Goal: Entertainment & Leisure: Consume media (video, audio)

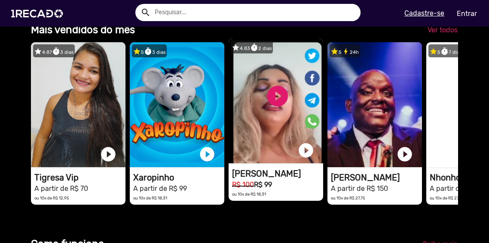
scroll to position [0, 966]
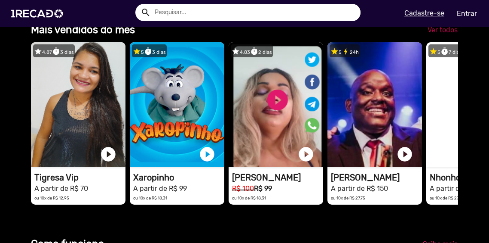
click at [437, 34] on span "Ver todos" at bounding box center [443, 30] width 30 height 8
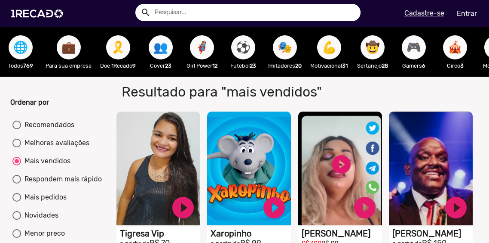
scroll to position [71, 0]
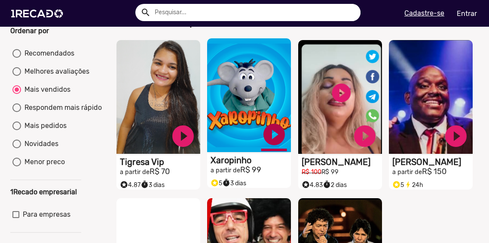
click at [275, 141] on link "play_circle_filled" at bounding box center [274, 134] width 26 height 26
click at [270, 141] on link "pause_circle" at bounding box center [274, 134] width 26 height 26
click at [270, 141] on link "play_circle_filled" at bounding box center [274, 134] width 26 height 26
click at [275, 143] on link "pause_circle" at bounding box center [274, 134] width 26 height 26
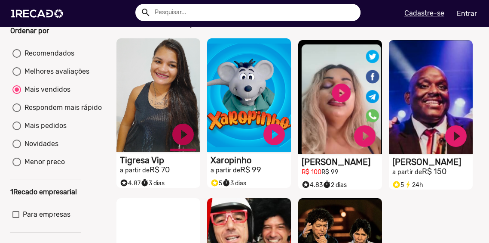
click at [178, 141] on link "play_circle_filled" at bounding box center [183, 134] width 26 height 26
click at [183, 145] on link "pause_circle" at bounding box center [183, 134] width 26 height 26
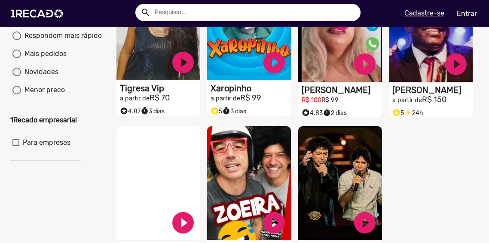
scroll to position [215, 0]
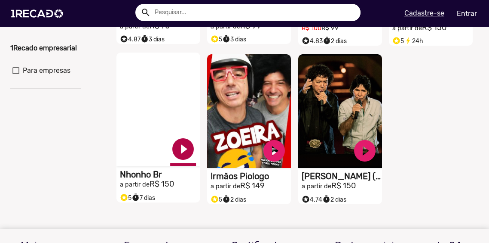
click at [184, 158] on link "play_circle_filled" at bounding box center [183, 149] width 26 height 26
click at [184, 158] on link "pause_circle" at bounding box center [183, 149] width 26 height 26
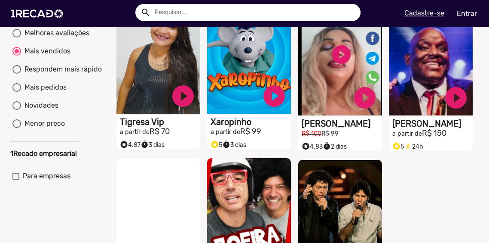
scroll to position [0, 0]
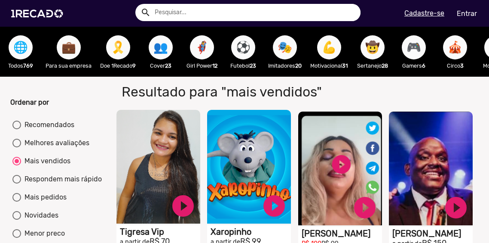
click at [64, 130] on div "Recomendados" at bounding box center [47, 125] width 53 height 10
click at [17, 129] on input "Recomendados" at bounding box center [16, 129] width 0 height 0
radio input "true"
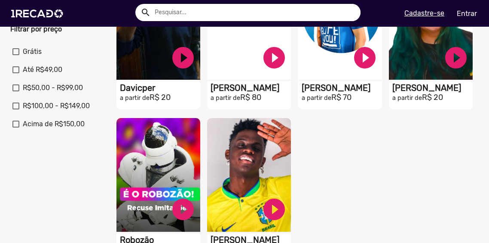
scroll to position [358, 0]
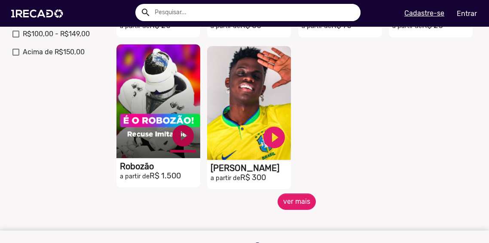
click at [181, 139] on link "play_circle_filled" at bounding box center [183, 136] width 26 height 26
click at [180, 138] on link "pause_circle" at bounding box center [183, 136] width 26 height 26
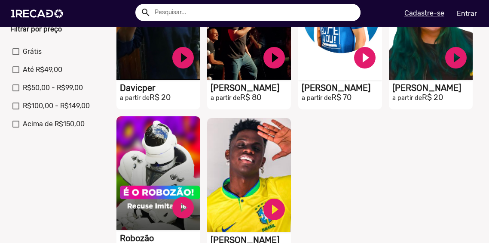
click at [45, 60] on mat-checkbox "Grátis" at bounding box center [45, 53] width 67 height 14
click at [18, 55] on div at bounding box center [15, 51] width 7 height 7
click at [16, 55] on input "Grátis" at bounding box center [15, 55] width 0 height 0
checkbox input "true"
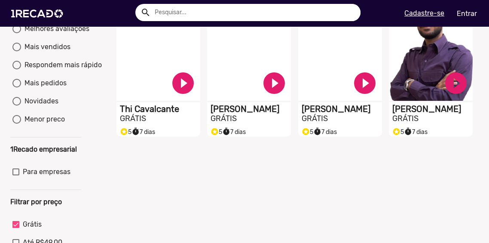
scroll to position [42, 0]
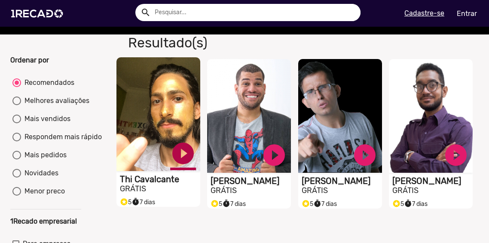
click at [180, 158] on link "play_circle_filled" at bounding box center [183, 153] width 26 height 26
click at [187, 163] on link "pause_circle" at bounding box center [183, 153] width 26 height 26
click at [50, 192] on div "Menor preco" at bounding box center [43, 191] width 44 height 10
click at [17, 195] on input "Menor preco" at bounding box center [16, 195] width 0 height 0
radio input "true"
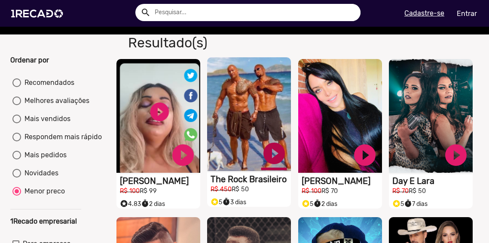
click at [272, 157] on link "play_circle_filled" at bounding box center [274, 153] width 26 height 26
click at [269, 166] on link "pause_circle" at bounding box center [274, 153] width 26 height 26
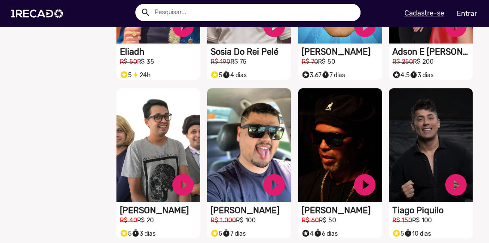
scroll to position [114, 0]
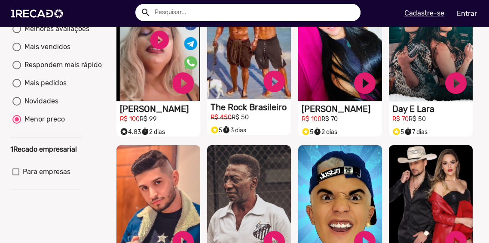
click at [244, 13] on input "text" at bounding box center [254, 12] width 212 height 17
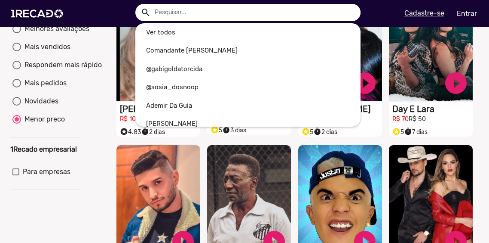
type input "n"
radio input "true"
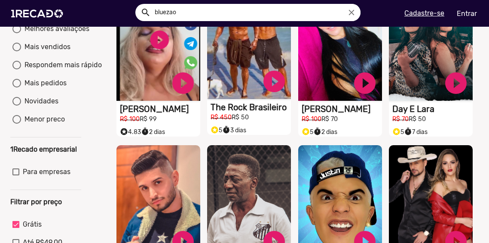
type input "bluezao"
click at [138, 4] on button "search" at bounding box center [145, 11] width 15 height 15
